Goal: Find specific page/section

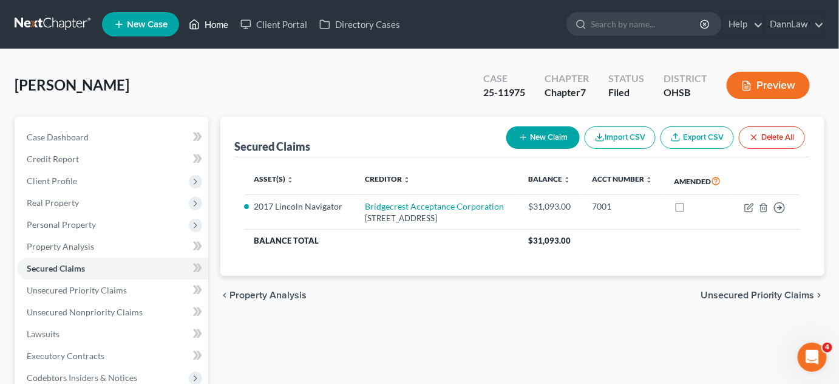
click at [211, 19] on link "Home" at bounding box center [209, 24] width 52 height 22
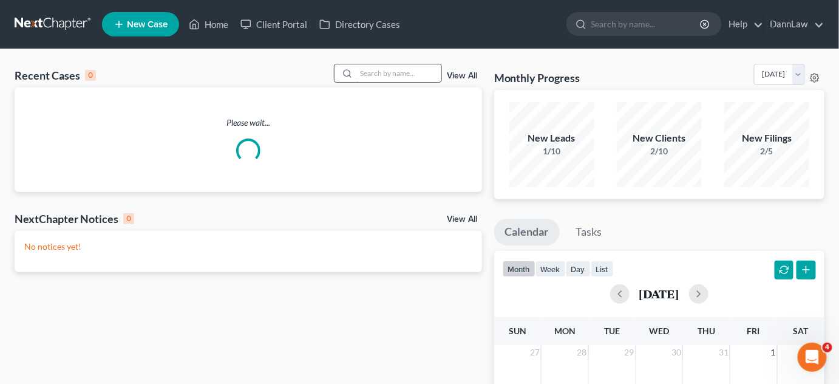
click at [384, 70] on input "search" at bounding box center [398, 73] width 85 height 18
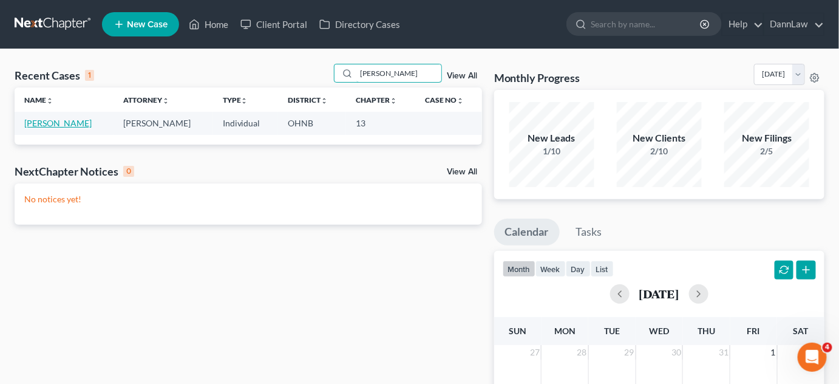
type input "[PERSON_NAME]"
click at [79, 123] on link "[PERSON_NAME]" at bounding box center [57, 123] width 67 height 10
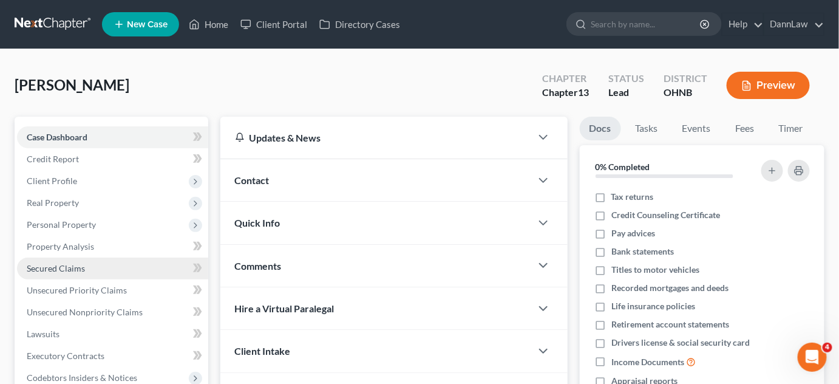
click at [72, 263] on span "Secured Claims" at bounding box center [56, 268] width 58 height 10
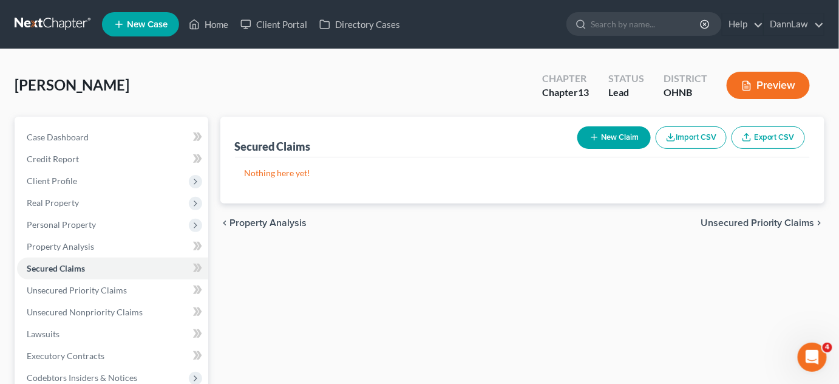
click at [374, 257] on div "Secured Claims New Claim Import CSV Export CSV Nothing here yet! Previous 1 Nex…" at bounding box center [522, 369] width 617 height 504
